Goal: Find specific page/section: Find specific page/section

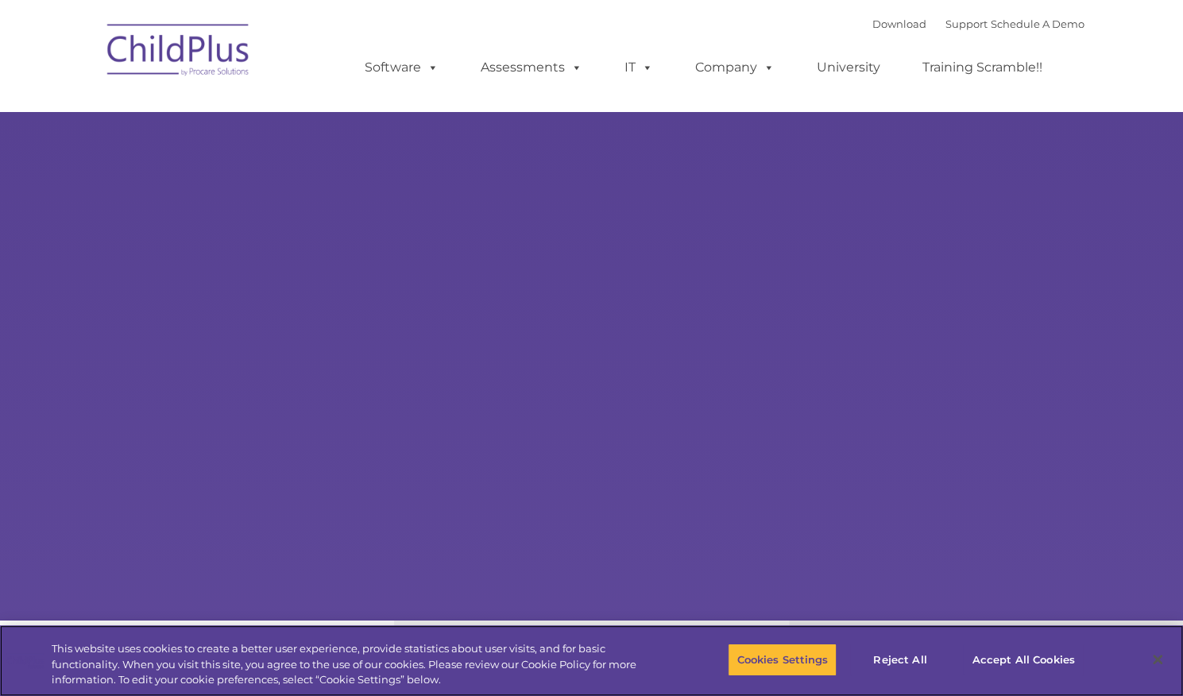
select select "MEDIUM"
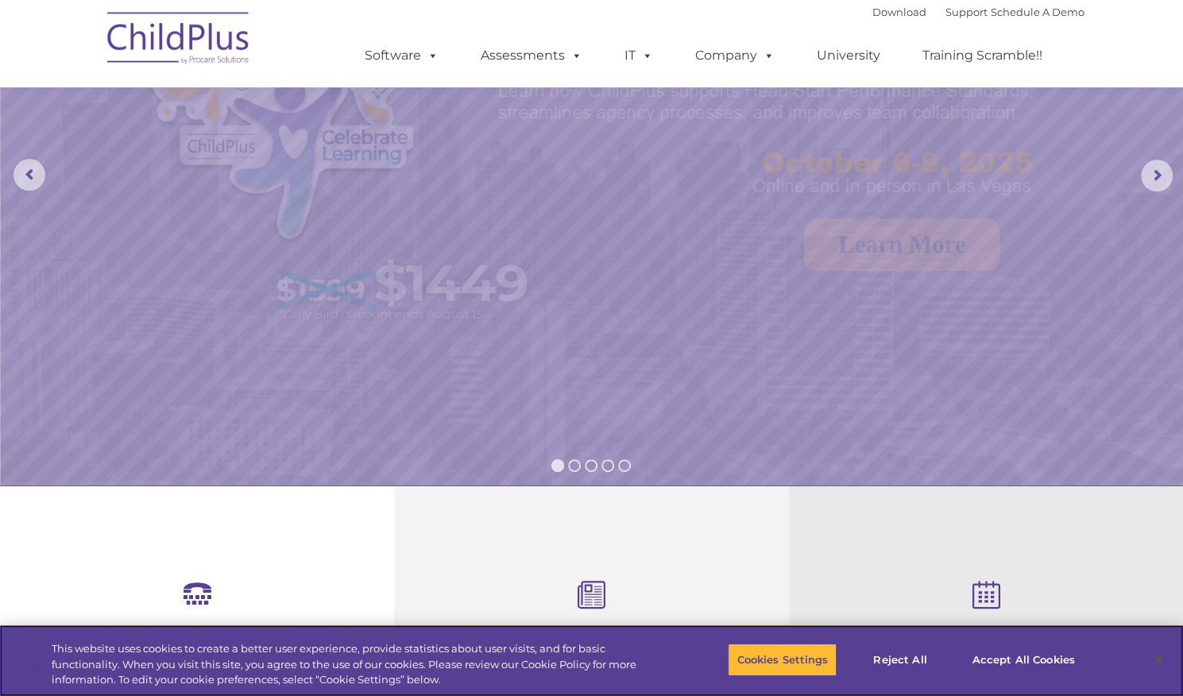
scroll to position [190, 0]
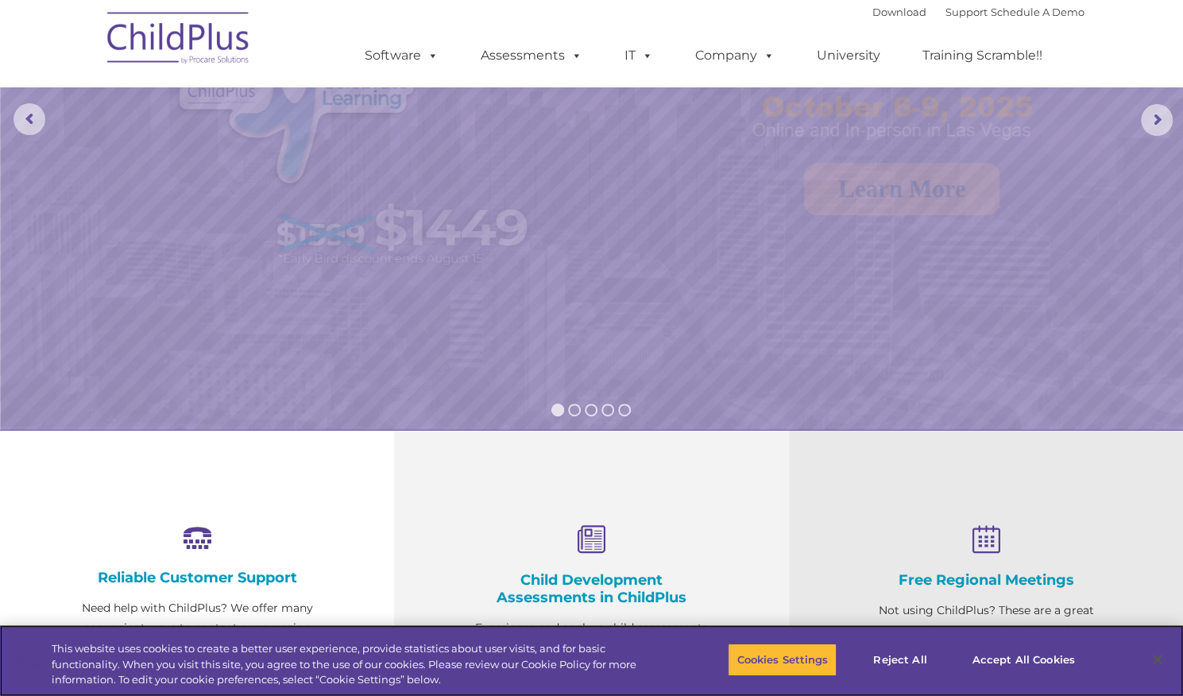
drag, startPoint x: 1194, startPoint y: 171, endPoint x: 1194, endPoint y: 72, distance: 98.5
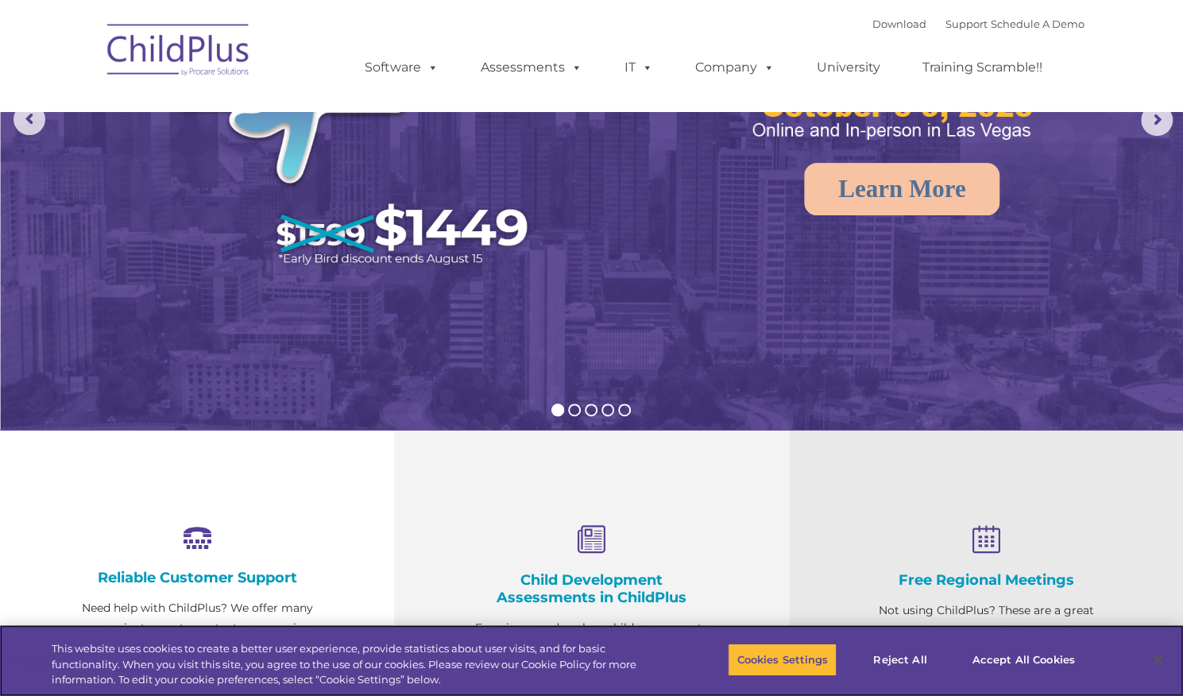
scroll to position [0, 0]
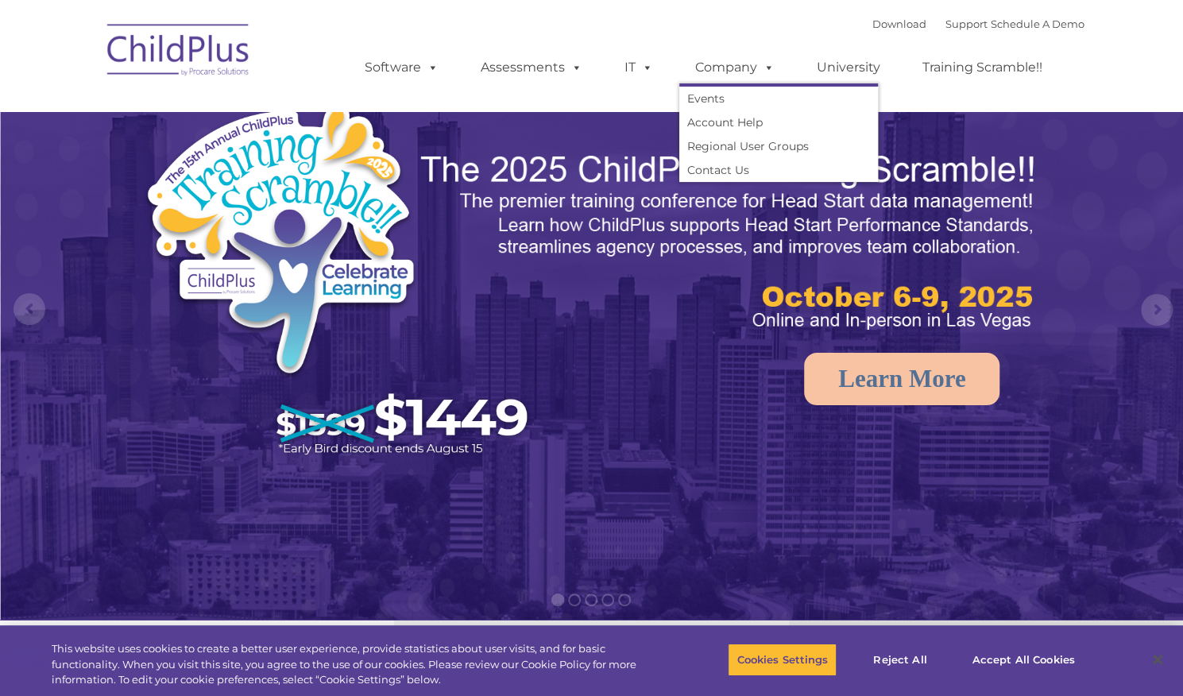
select select "MEDIUM"
